Goal: Task Accomplishment & Management: Use online tool/utility

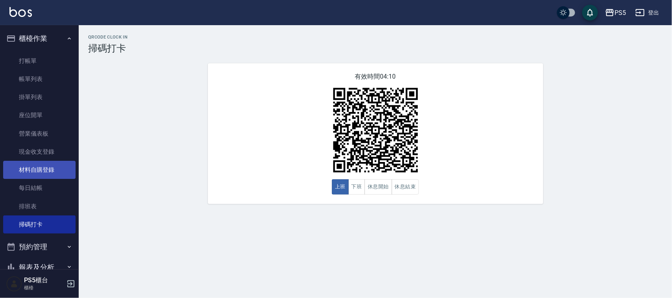
click at [43, 167] on link "材料自購登錄" at bounding box center [39, 170] width 72 height 18
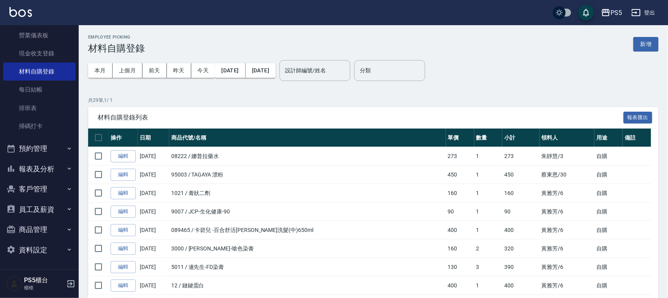
click at [40, 164] on button "報表及分析" at bounding box center [39, 169] width 72 height 20
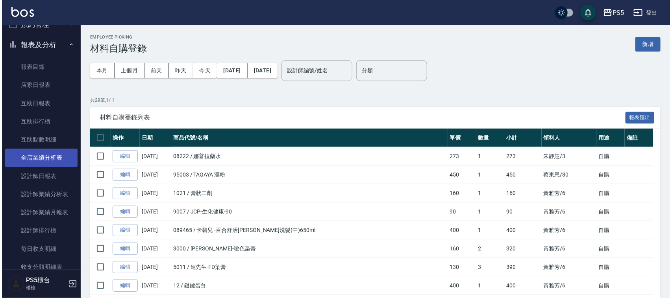
scroll to position [246, 0]
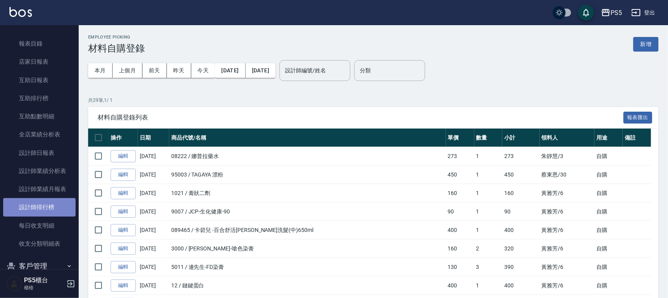
click at [55, 207] on link "設計師排行榜" at bounding box center [39, 207] width 72 height 18
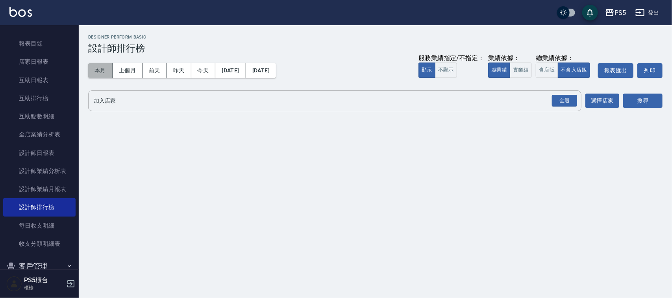
click at [101, 65] on button "本月" at bounding box center [100, 70] width 24 height 15
click at [520, 70] on button "實業績" at bounding box center [521, 70] width 22 height 15
click at [551, 101] on button "全選" at bounding box center [564, 100] width 28 height 15
click at [647, 99] on button "搜尋" at bounding box center [642, 101] width 39 height 15
click at [573, 98] on div "全選" at bounding box center [564, 101] width 25 height 12
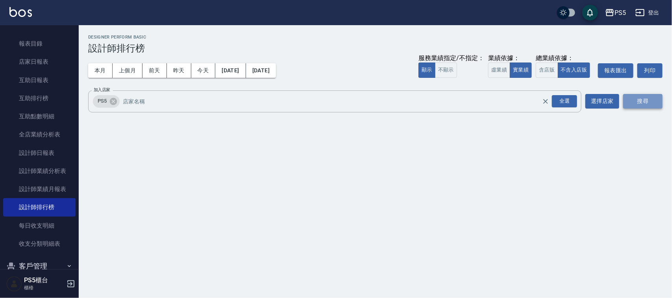
click at [628, 99] on button "搜尋" at bounding box center [642, 101] width 39 height 15
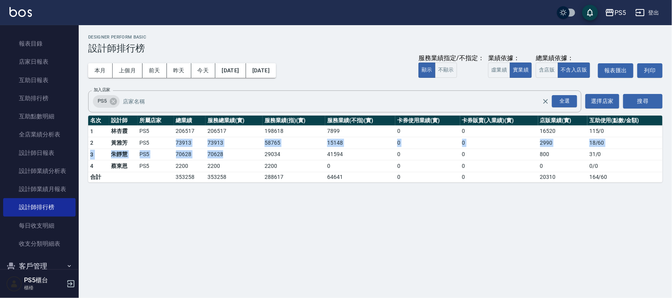
drag, startPoint x: 175, startPoint y: 142, endPoint x: 236, endPoint y: 154, distance: 62.3
click at [236, 154] on tbody "1 [PERSON_NAME]PS5 206517 206517 198618 7899 0 0 16520 115 / 0 2 [PERSON_NAME]P…" at bounding box center [375, 154] width 574 height 57
click at [276, 194] on div "PS5 [DATE] - [DATE] 設計師排行榜 列印時間： [DATE][PHONE_NUMBER]:24 Designer Perform Basic…" at bounding box center [336, 149] width 672 height 298
drag, startPoint x: 362, startPoint y: 155, endPoint x: 247, endPoint y: 141, distance: 115.8
click at [247, 141] on tbody "1 [PERSON_NAME]PS5 206517 206517 198618 7899 0 0 16520 115 / 0 2 [PERSON_NAME]P…" at bounding box center [375, 154] width 574 height 57
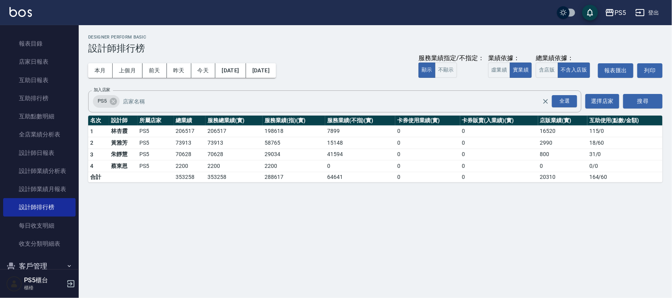
click at [246, 196] on div "PS5 [DATE] - [DATE] 設計師排行榜 列印時間： [DATE][PHONE_NUMBER]:24 Designer Perform Basic…" at bounding box center [336, 149] width 672 height 298
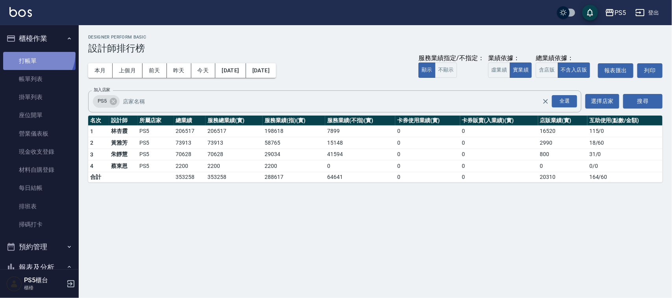
click at [30, 52] on link "打帳單" at bounding box center [39, 61] width 72 height 18
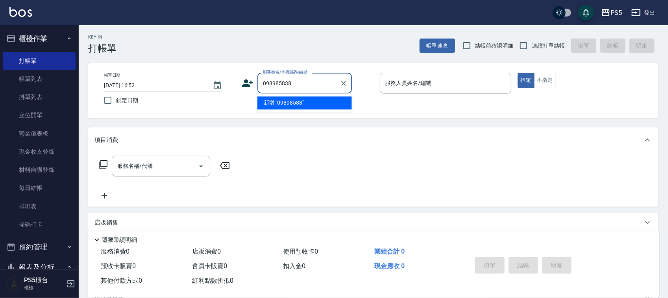
type input "0989858389"
drag, startPoint x: 310, startPoint y: 77, endPoint x: 252, endPoint y: 81, distance: 58.4
click at [252, 81] on div "顧客姓名/手機號碼/編號 0989858389 顧客姓名/手機號碼/編號" at bounding box center [307, 83] width 131 height 21
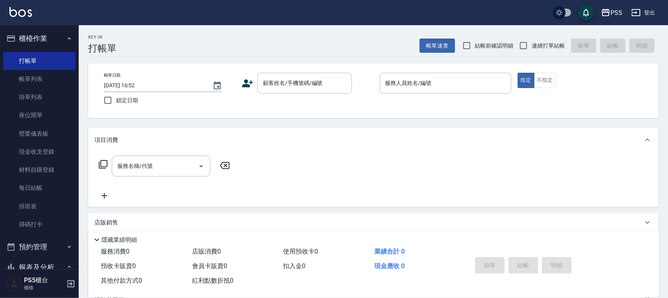
click at [246, 81] on icon at bounding box center [247, 84] width 11 height 8
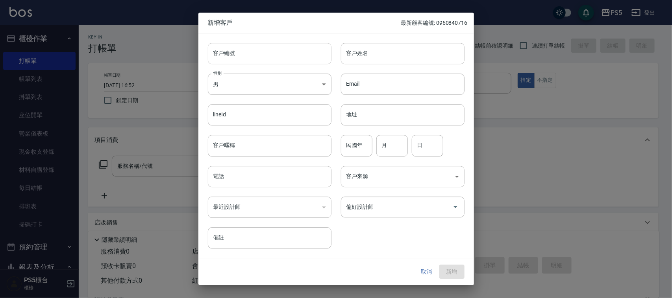
click at [262, 52] on input "客戶編號" at bounding box center [270, 53] width 124 height 21
paste input "0989858389"
type input "0989858389"
click at [269, 180] on input "電話" at bounding box center [270, 176] width 124 height 21
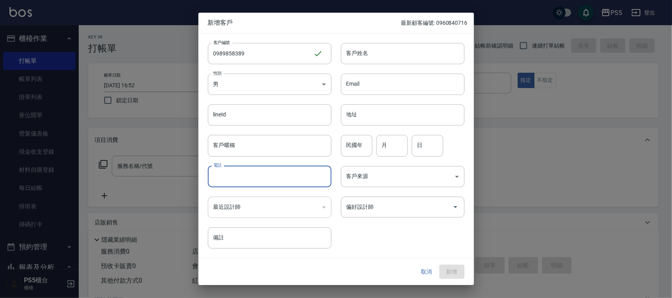
paste input "0989858389"
type input "0989858389"
click at [242, 87] on body "PS5 登出 櫃檯作業 打帳單 帳單列表 掛單列表 座位開單 營業儀表板 現金收支登錄 材料自購登錄 每日結帳 排班表 掃碼打卡 預約管理 預約管理 單日預約…" at bounding box center [336, 191] width 672 height 383
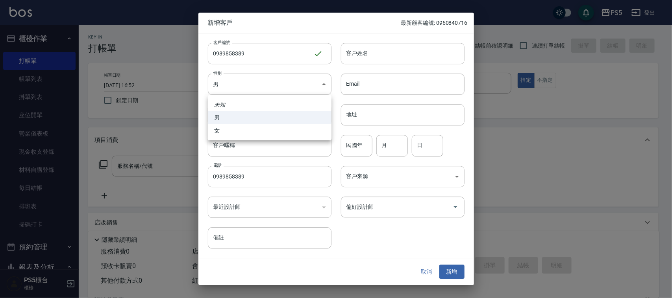
click at [237, 129] on li "女" at bounding box center [270, 130] width 124 height 13
type input "[DEMOGRAPHIC_DATA]"
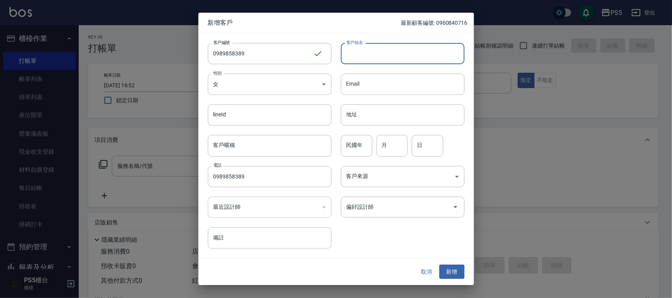
click at [404, 46] on input "客戶姓名" at bounding box center [403, 53] width 124 height 21
type input "[PERSON_NAME]"
click at [387, 144] on input "月" at bounding box center [391, 145] width 31 height 21
type input "10"
type input "6"
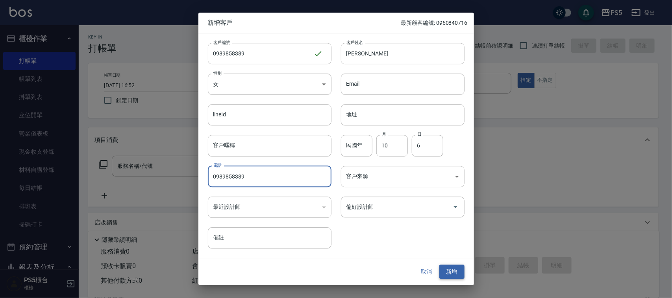
click at [448, 276] on button "新增" at bounding box center [451, 272] width 25 height 15
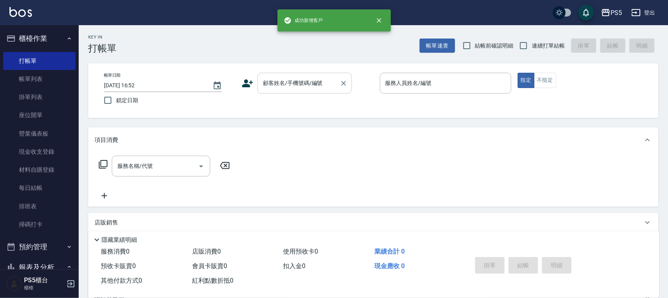
click at [298, 81] on input "顧客姓名/手機號碼/編號" at bounding box center [299, 83] width 76 height 14
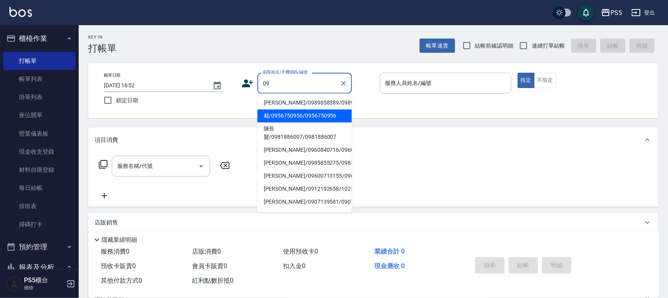
click at [284, 104] on li "[PERSON_NAME]/0989858389/0989858389" at bounding box center [304, 103] width 94 height 13
type input "[PERSON_NAME]/0989858389/0989858389"
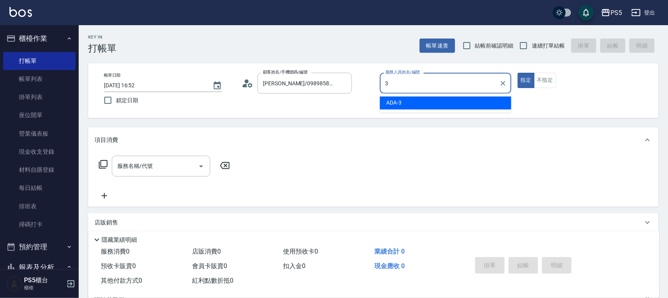
type input "ADA-3"
type button "true"
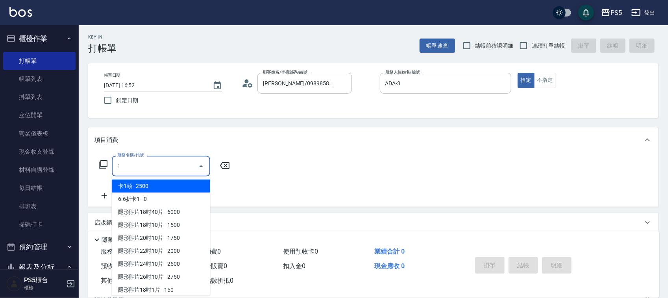
type input "卡1頭(0001)"
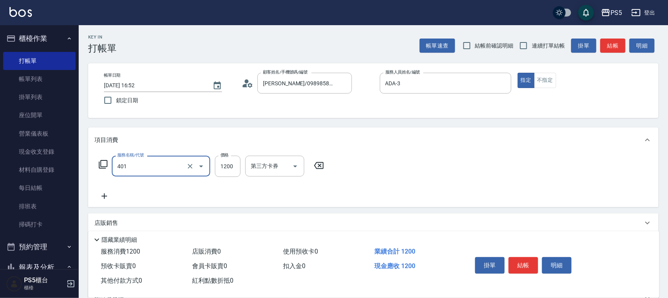
type input "基本染髮(401)"
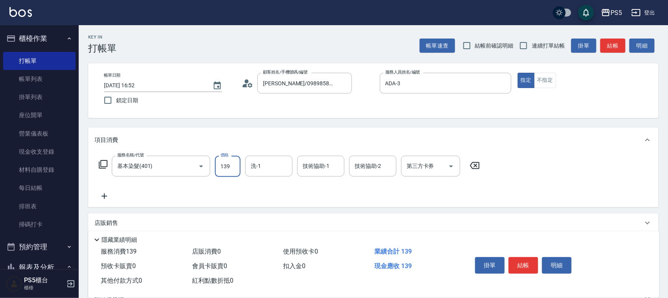
type input "1399"
